Goal: Navigation & Orientation: Find specific page/section

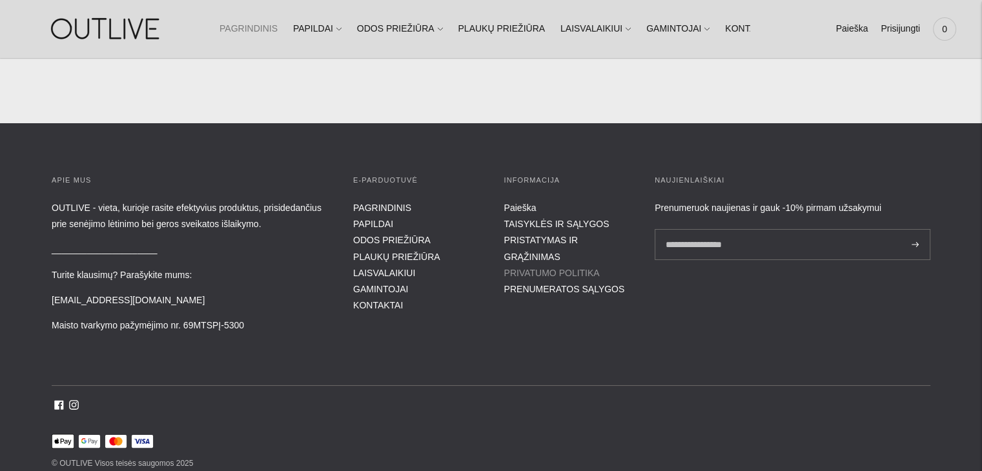
scroll to position [4796, 0]
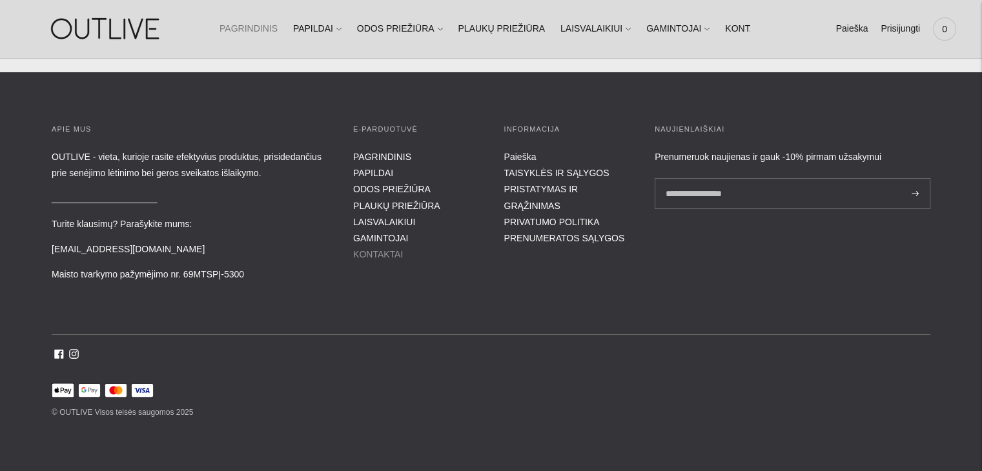
click at [371, 249] on link "KONTAKTAI" at bounding box center [378, 254] width 50 height 10
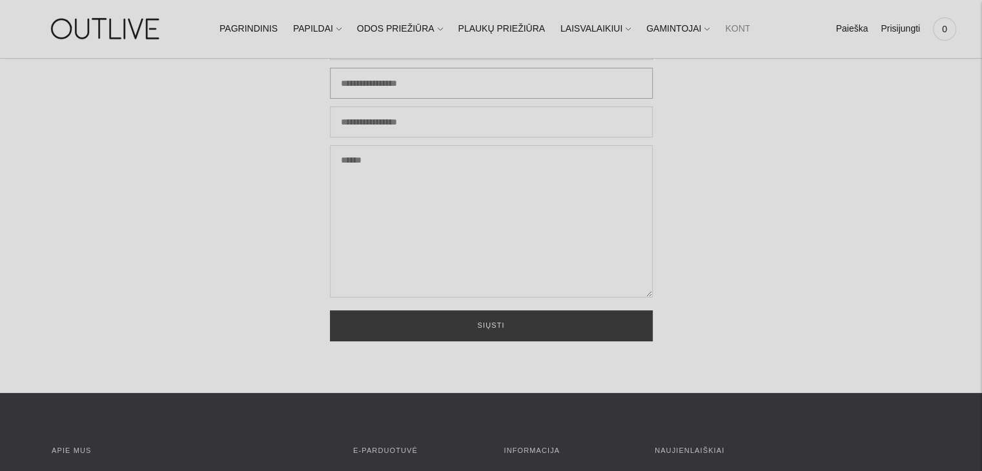
scroll to position [387, 0]
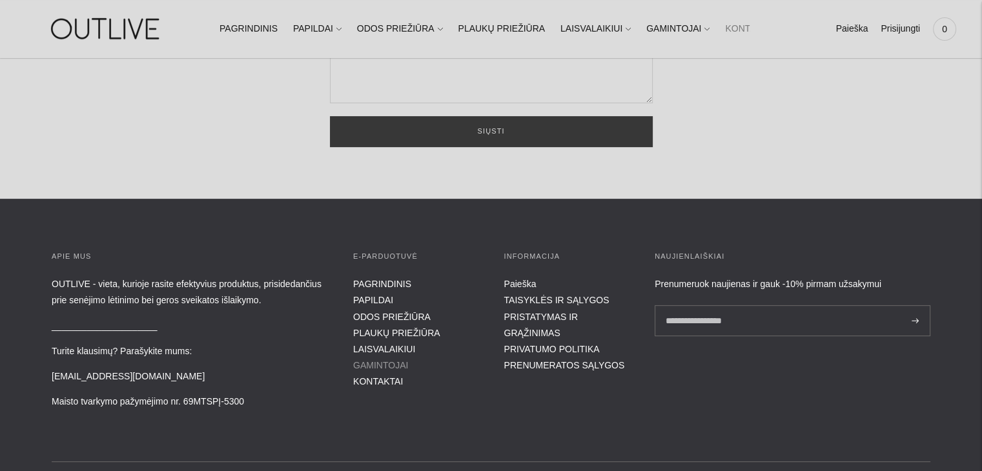
click at [382, 363] on link "GAMINTOJAI" at bounding box center [380, 365] width 55 height 10
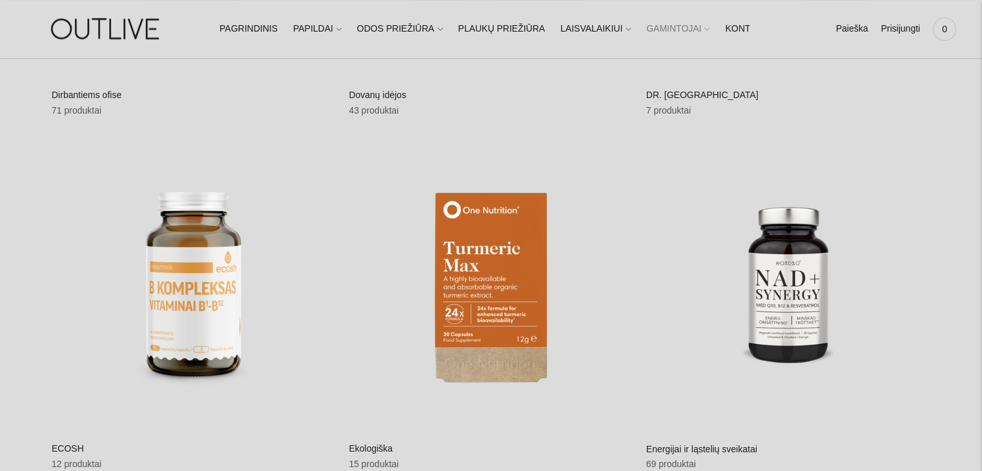
scroll to position [952, 0]
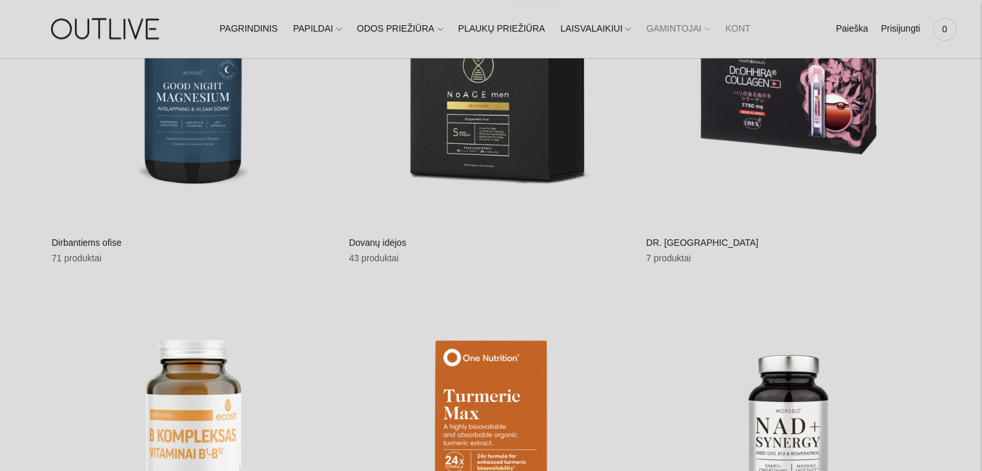
click at [729, 25] on link "KONTAKTAI" at bounding box center [750, 29] width 50 height 28
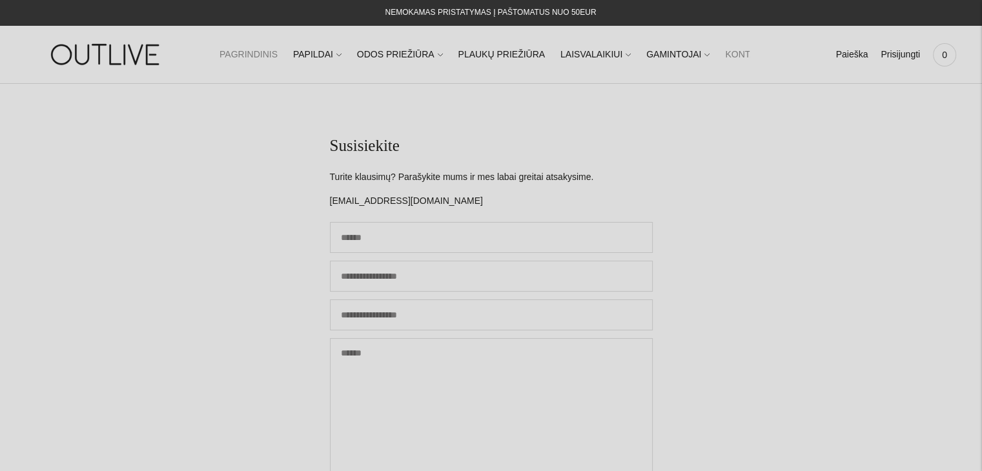
click at [260, 50] on link "PAGRINDINIS" at bounding box center [249, 55] width 58 height 28
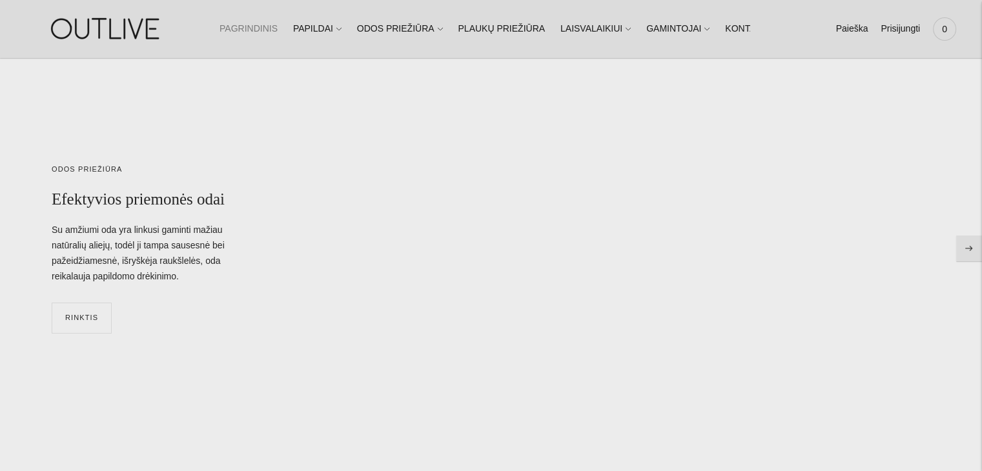
scroll to position [4796, 0]
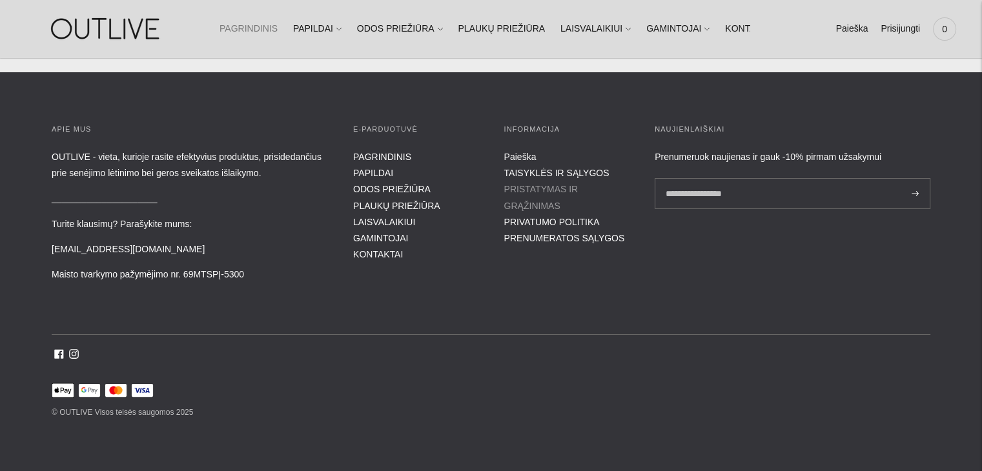
click at [535, 186] on link "PRISTATYMAS IR GRĄŽINIMAS" at bounding box center [541, 197] width 74 height 26
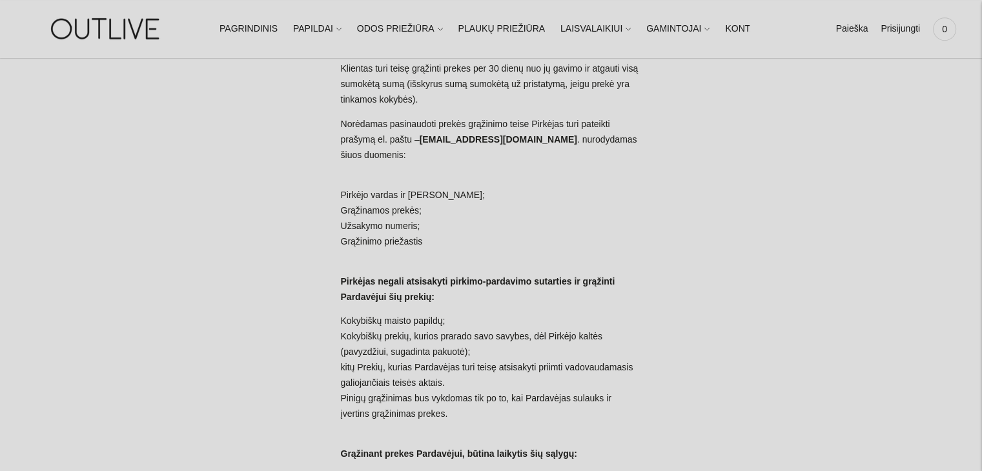
scroll to position [581, 0]
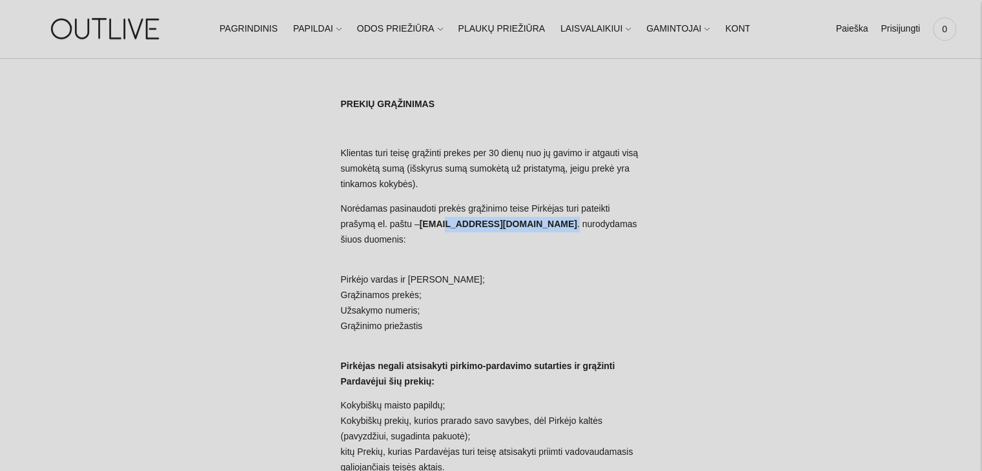
drag, startPoint x: 489, startPoint y: 223, endPoint x: 446, endPoint y: 222, distance: 42.6
click at [446, 222] on p "Norėdamas pasinaudoti prekės grąžinimo teise Pirkėjas turi pateikti prašymą el.…" at bounding box center [490, 224] width 301 height 46
copy p "outlive.lt ."
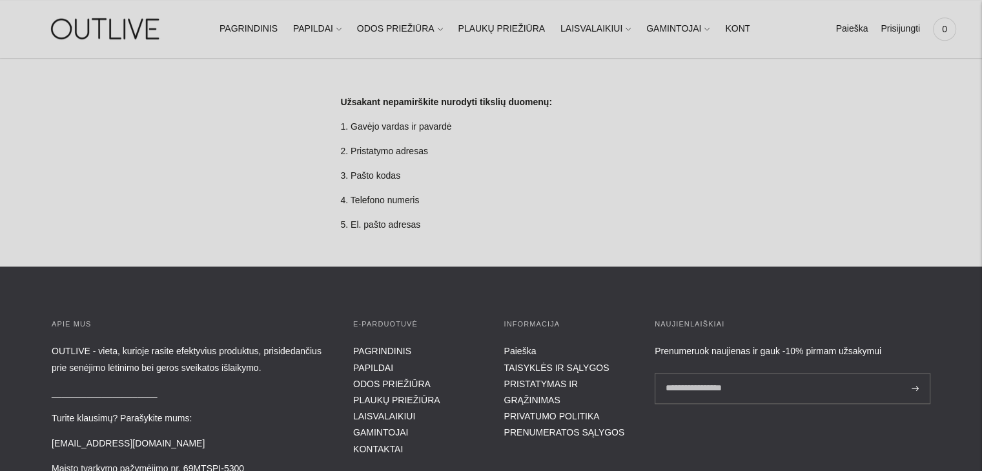
scroll to position [1292, 0]
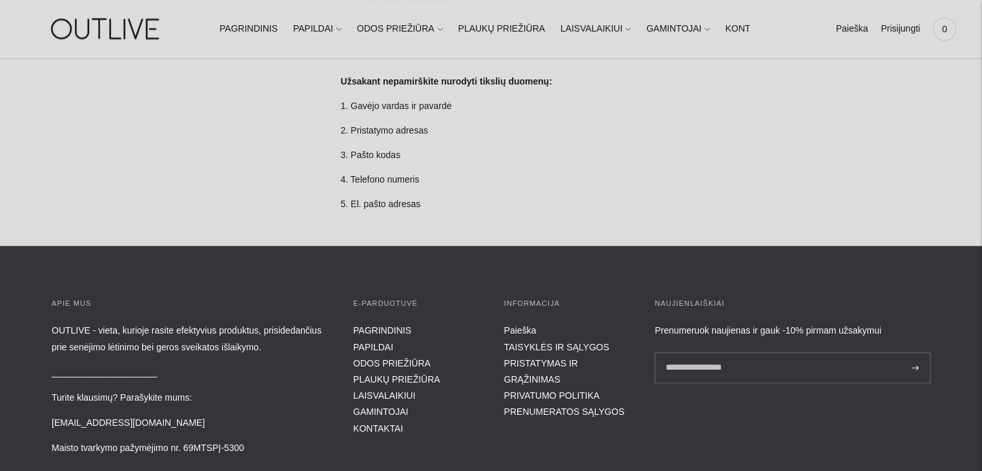
click at [385, 298] on h3 "E-parduotuvė" at bounding box center [415, 304] width 125 height 13
click at [579, 407] on link "PRENUMERATOS SĄLYGOS" at bounding box center [564, 412] width 121 height 10
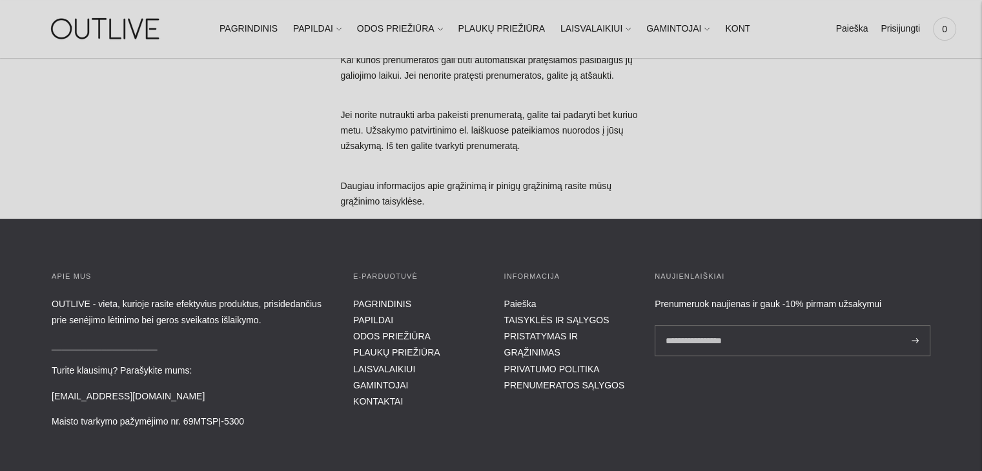
scroll to position [387, 0]
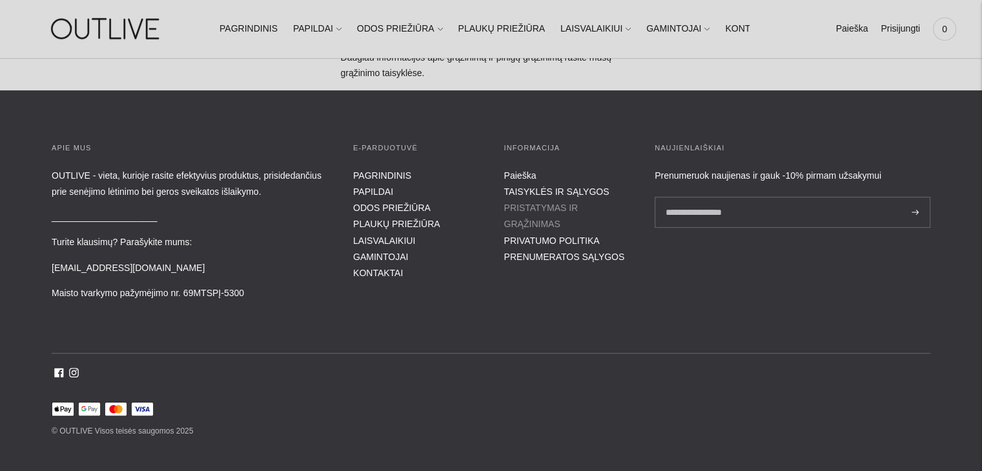
click at [555, 210] on link "PRISTATYMAS IR GRĄŽINIMAS" at bounding box center [541, 216] width 74 height 26
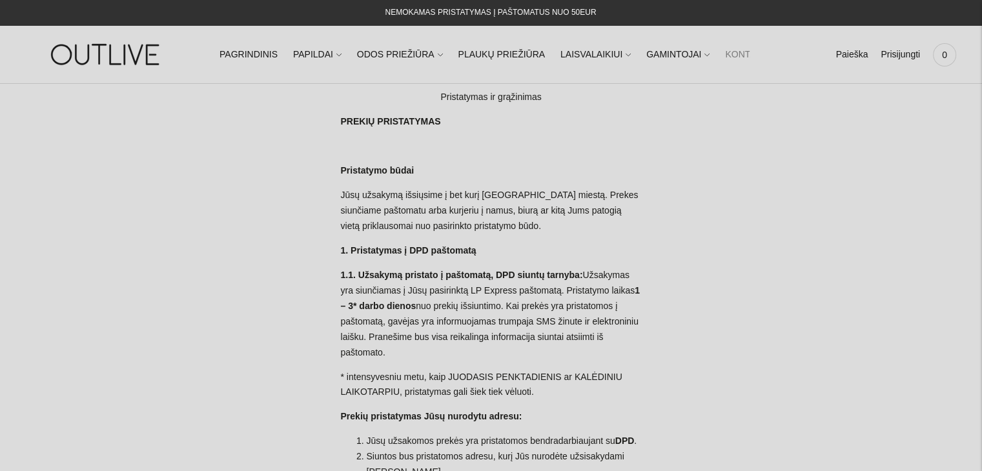
click at [725, 52] on link "KONTAKTAI" at bounding box center [750, 55] width 50 height 28
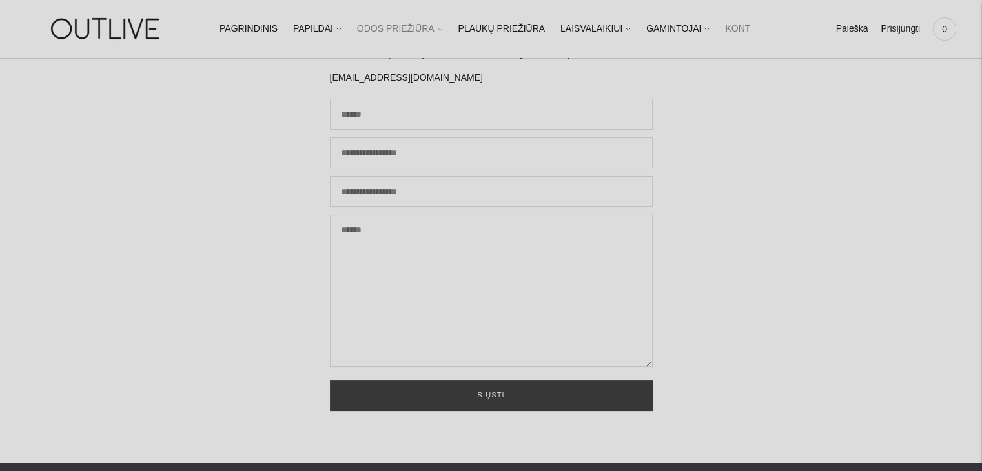
scroll to position [65, 0]
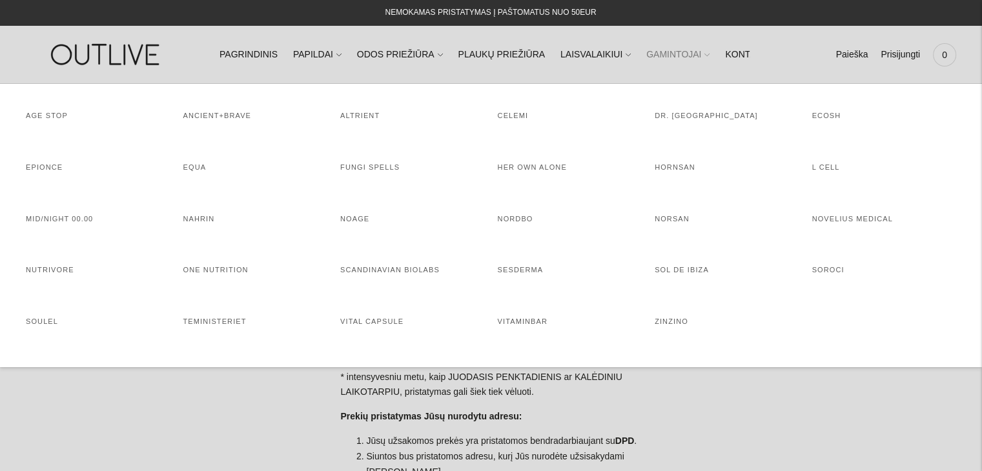
click at [677, 56] on link "GAMINTOJAI" at bounding box center [677, 55] width 63 height 28
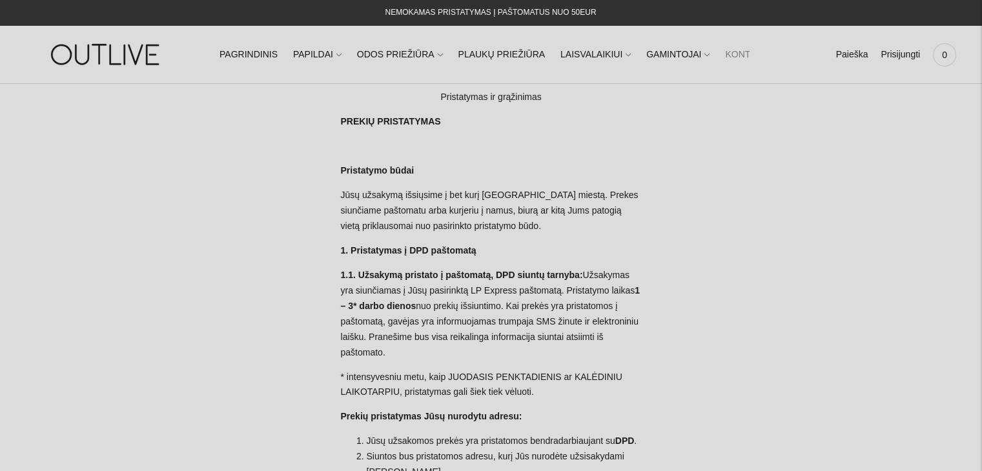
click at [728, 55] on link "KONTAKTAI" at bounding box center [750, 55] width 50 height 28
click at [581, 57] on link "LAISVALAIKIUI" at bounding box center [596, 55] width 70 height 28
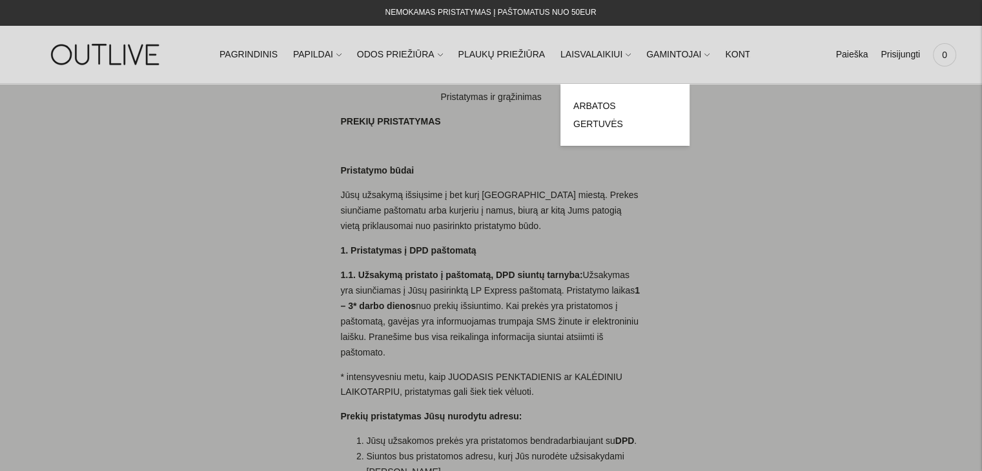
click at [814, 232] on div at bounding box center [491, 235] width 982 height 471
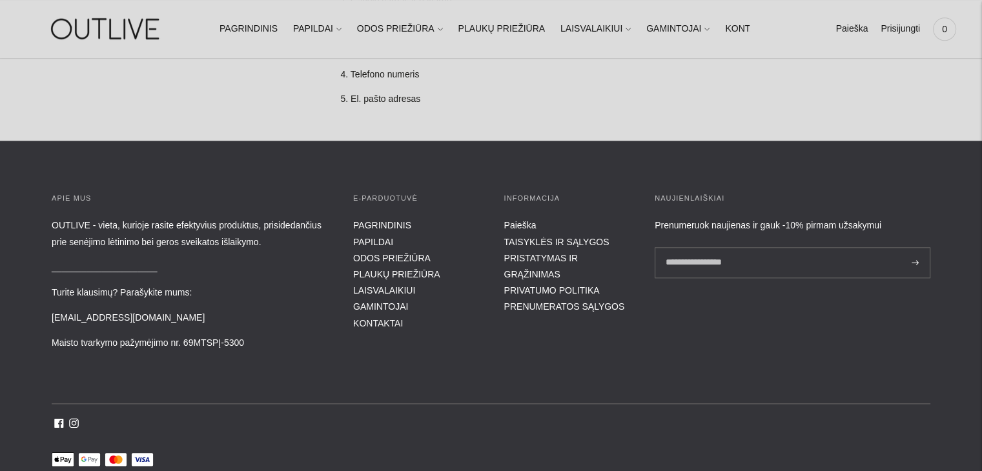
scroll to position [1452, 0]
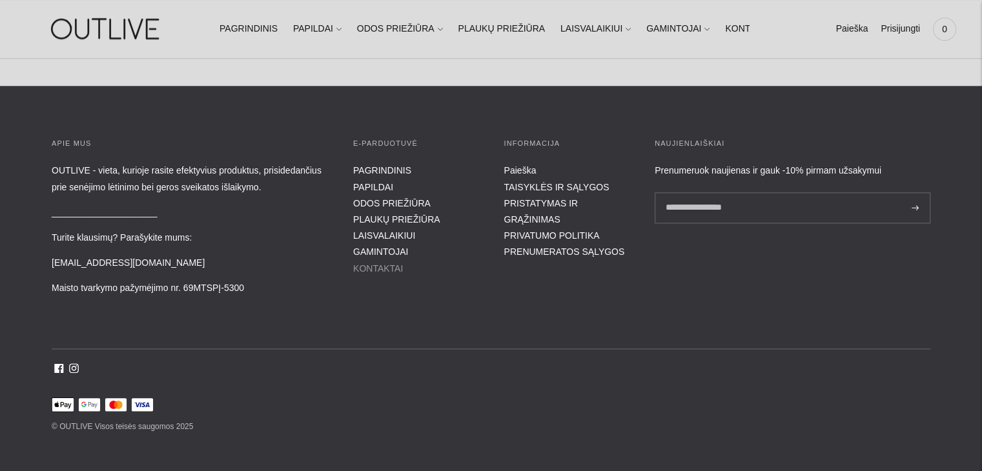
click at [380, 263] on link "KONTAKTAI" at bounding box center [378, 268] width 50 height 10
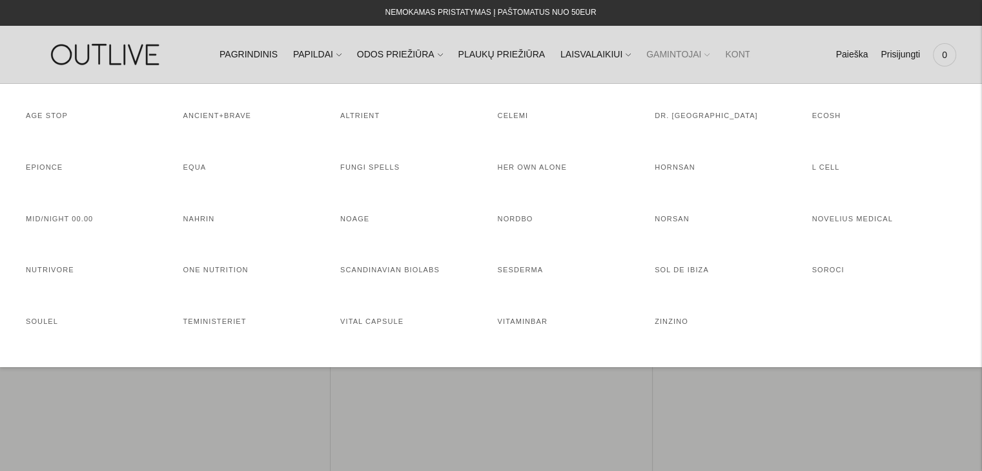
click at [661, 52] on link "GAMINTOJAI" at bounding box center [677, 55] width 63 height 28
